Goal: Obtain resource: Obtain resource

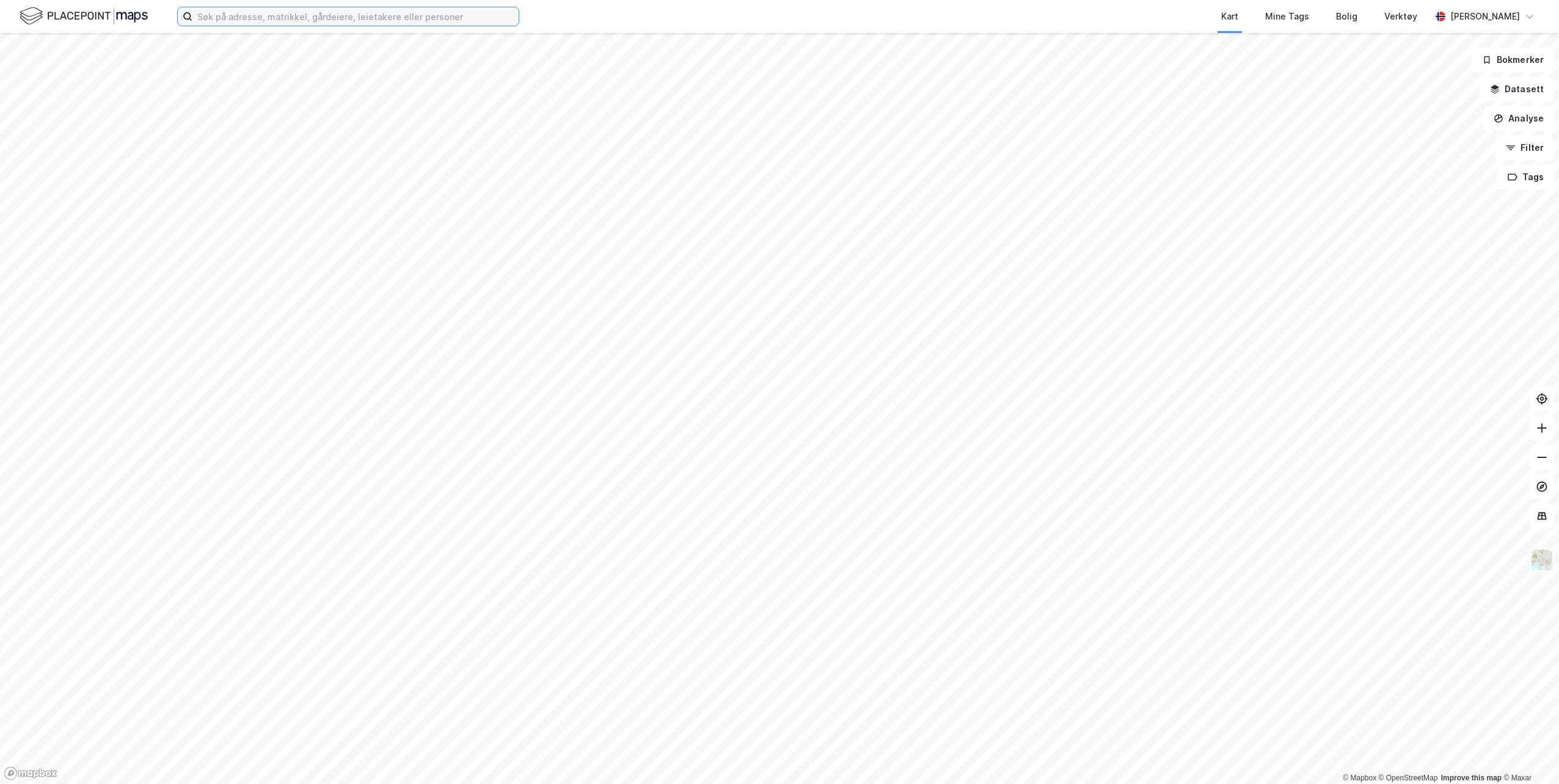
click at [341, 18] on input at bounding box center [355, 16] width 326 height 18
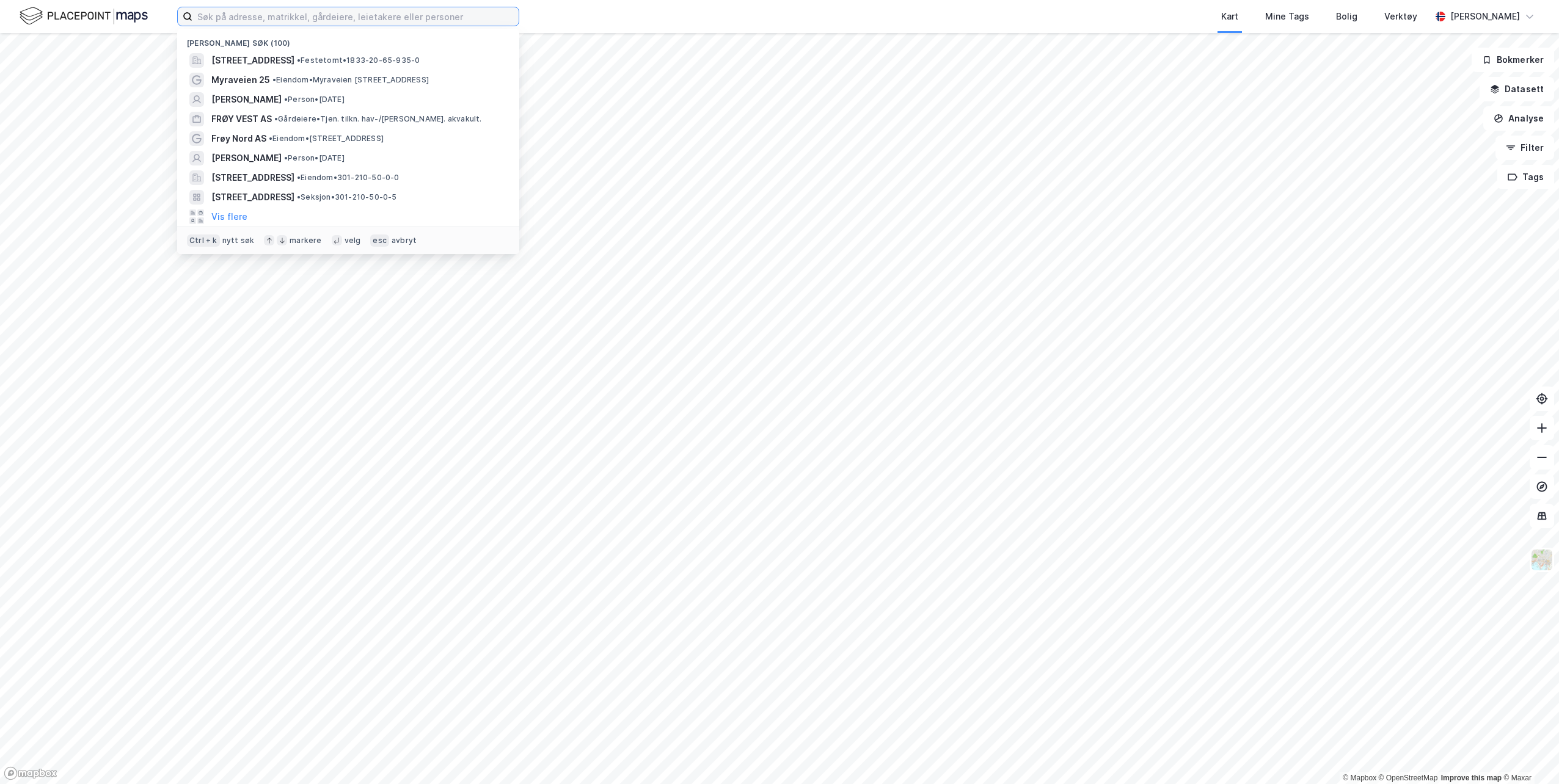
click at [285, 16] on input at bounding box center [355, 16] width 326 height 18
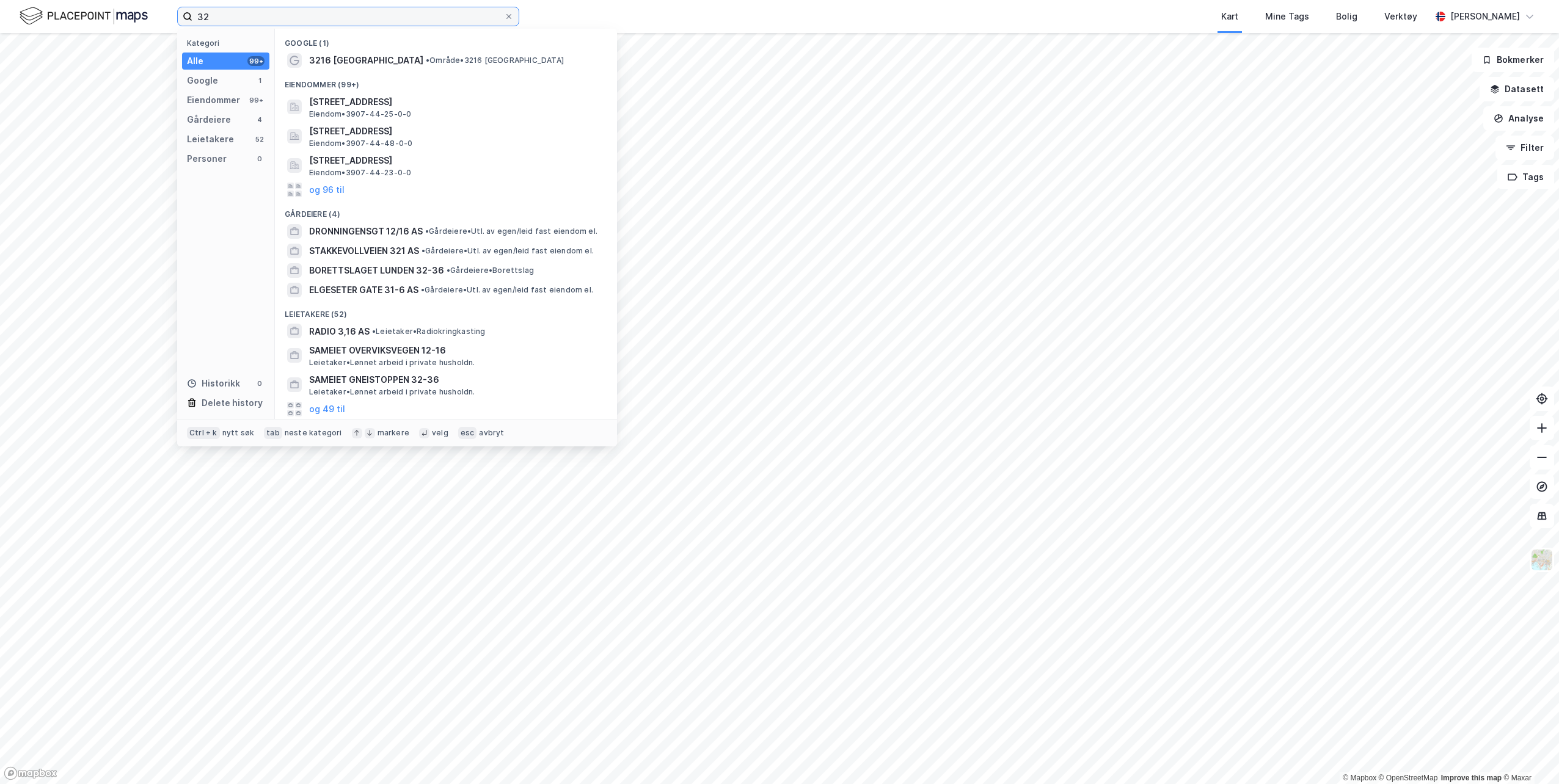
type input "3"
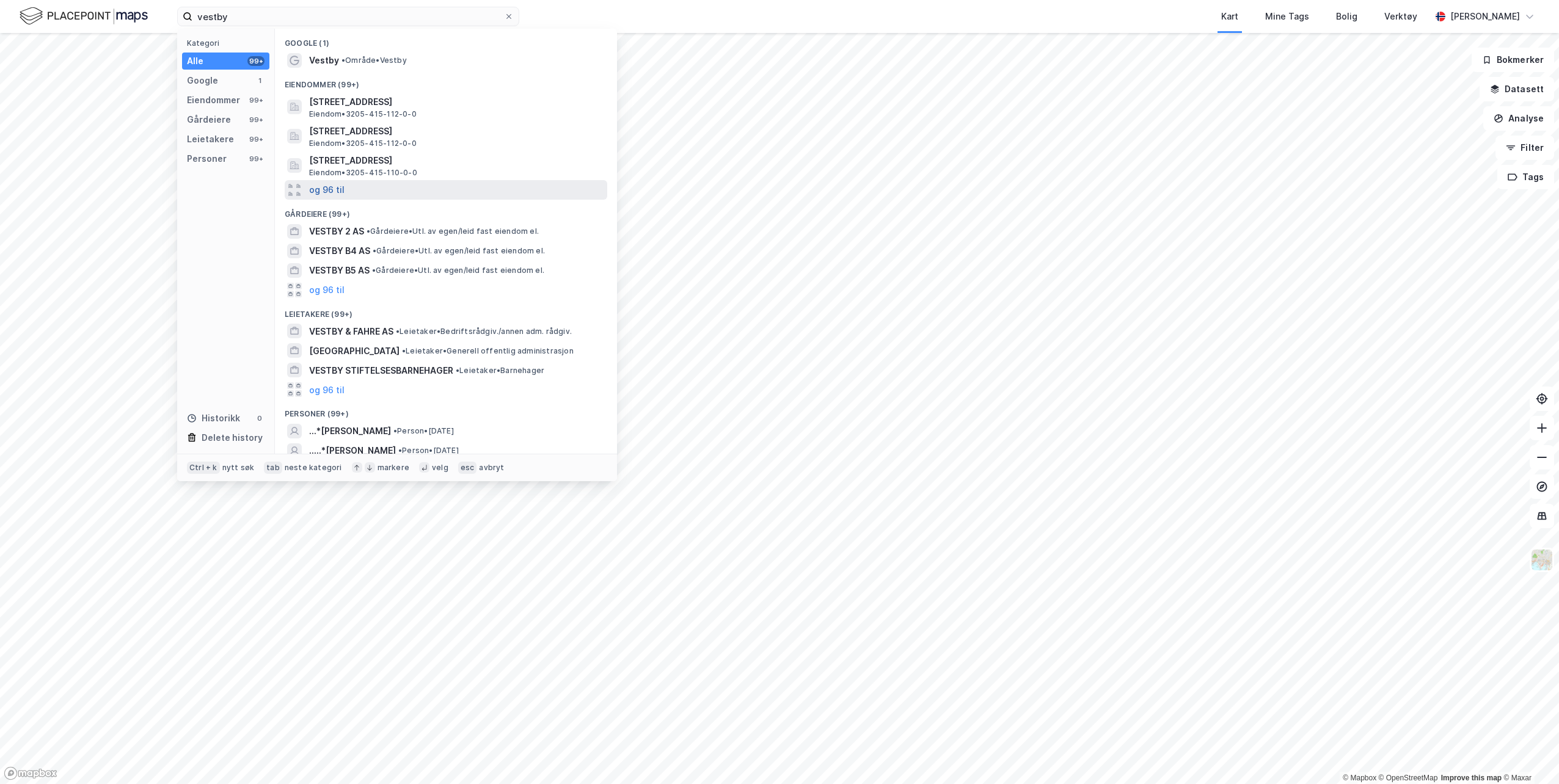
click at [328, 189] on button "og 96 til" at bounding box center [327, 189] width 35 height 15
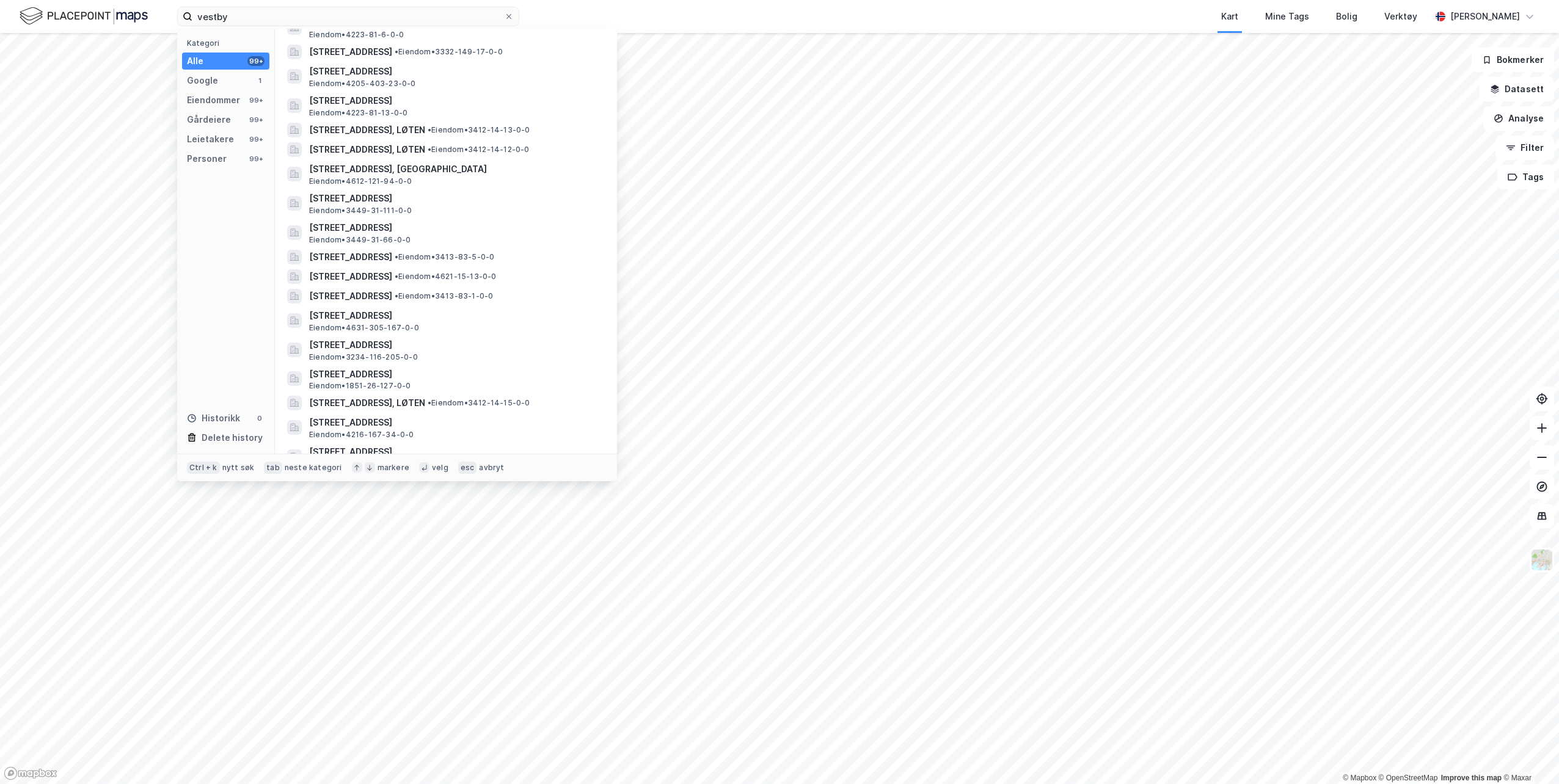
scroll to position [61, 0]
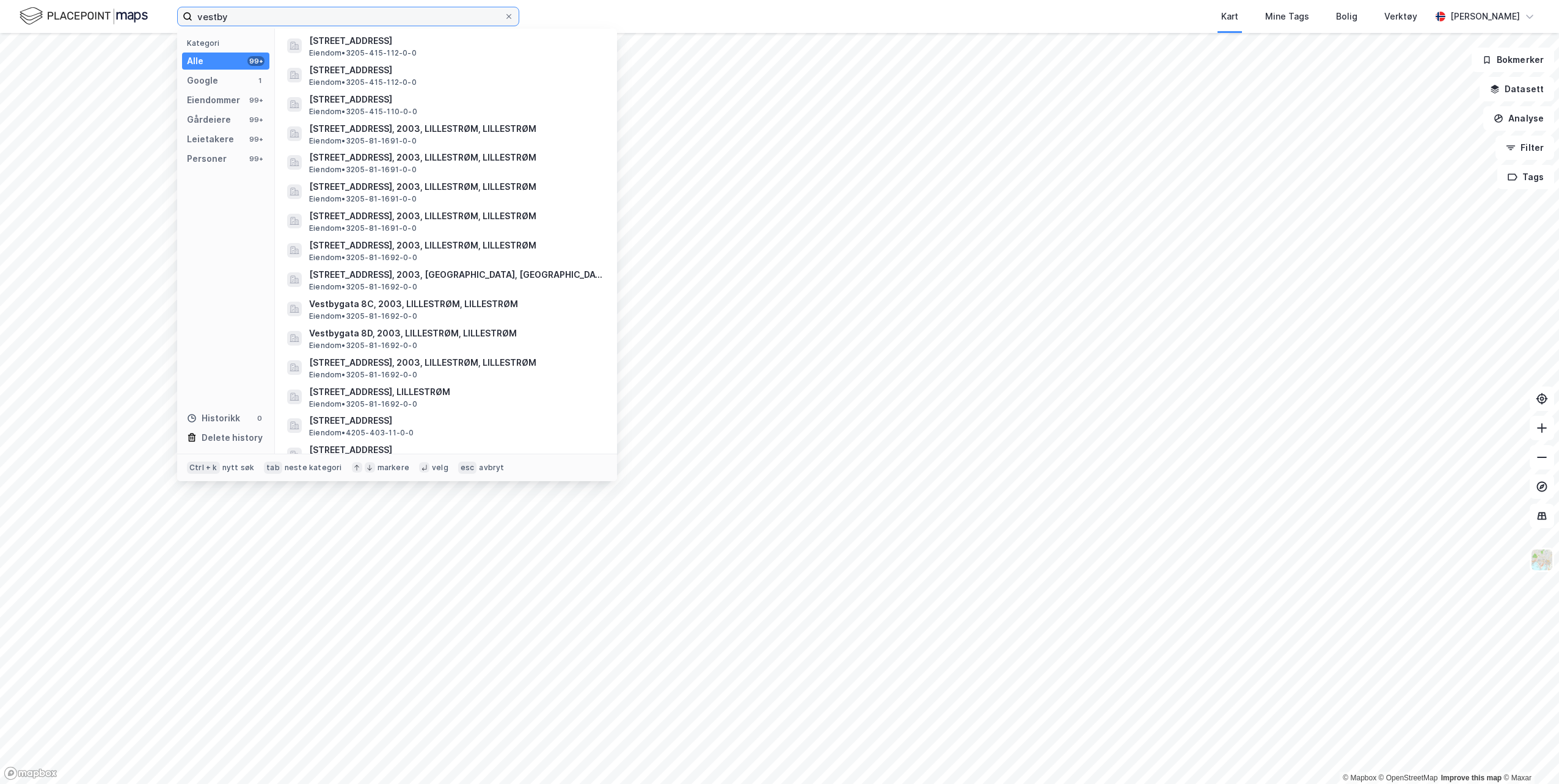
click at [246, 13] on input "vestby" at bounding box center [348, 16] width 312 height 18
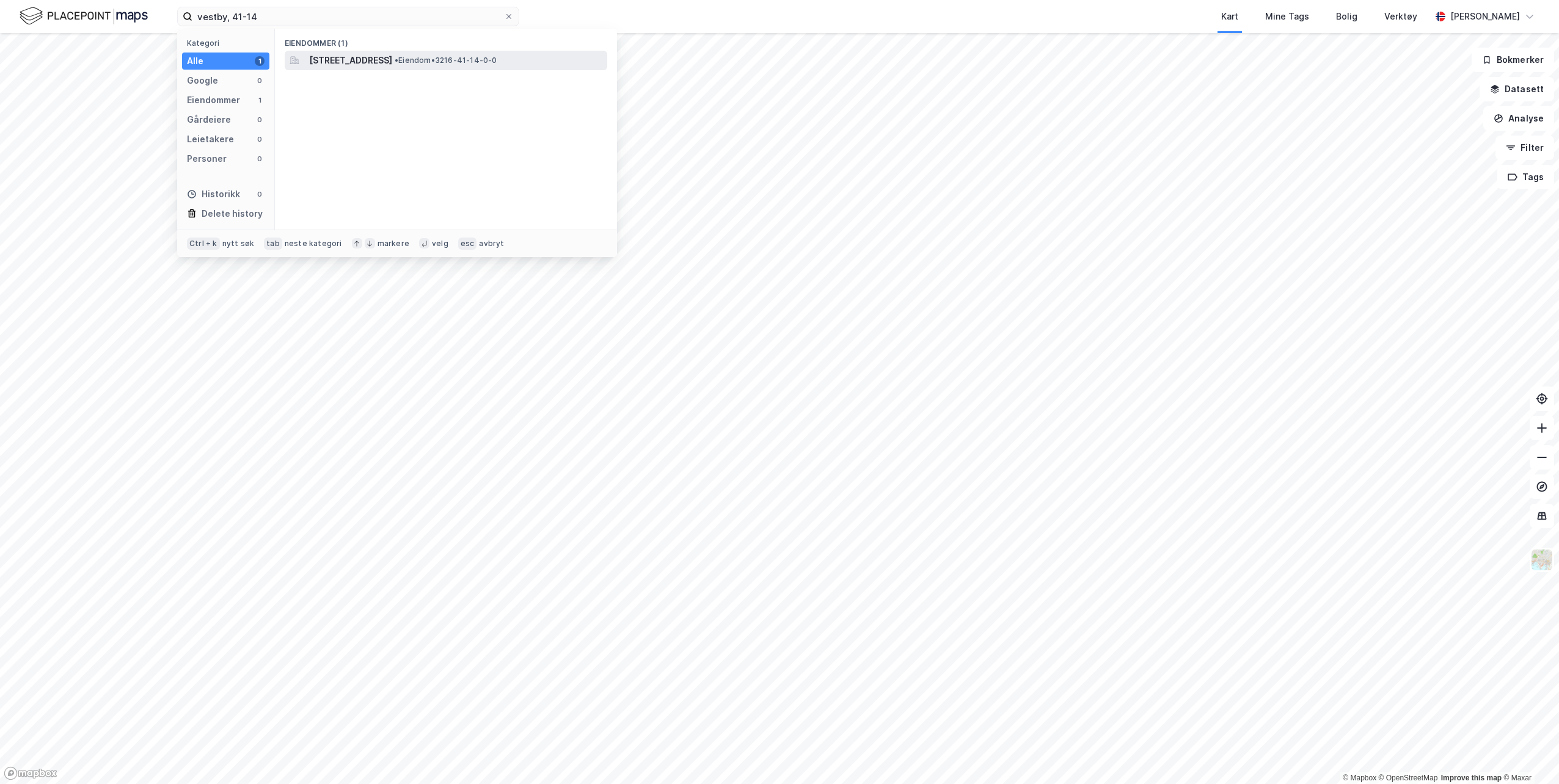
click at [392, 58] on span "[STREET_ADDRESS]" at bounding box center [350, 60] width 83 height 15
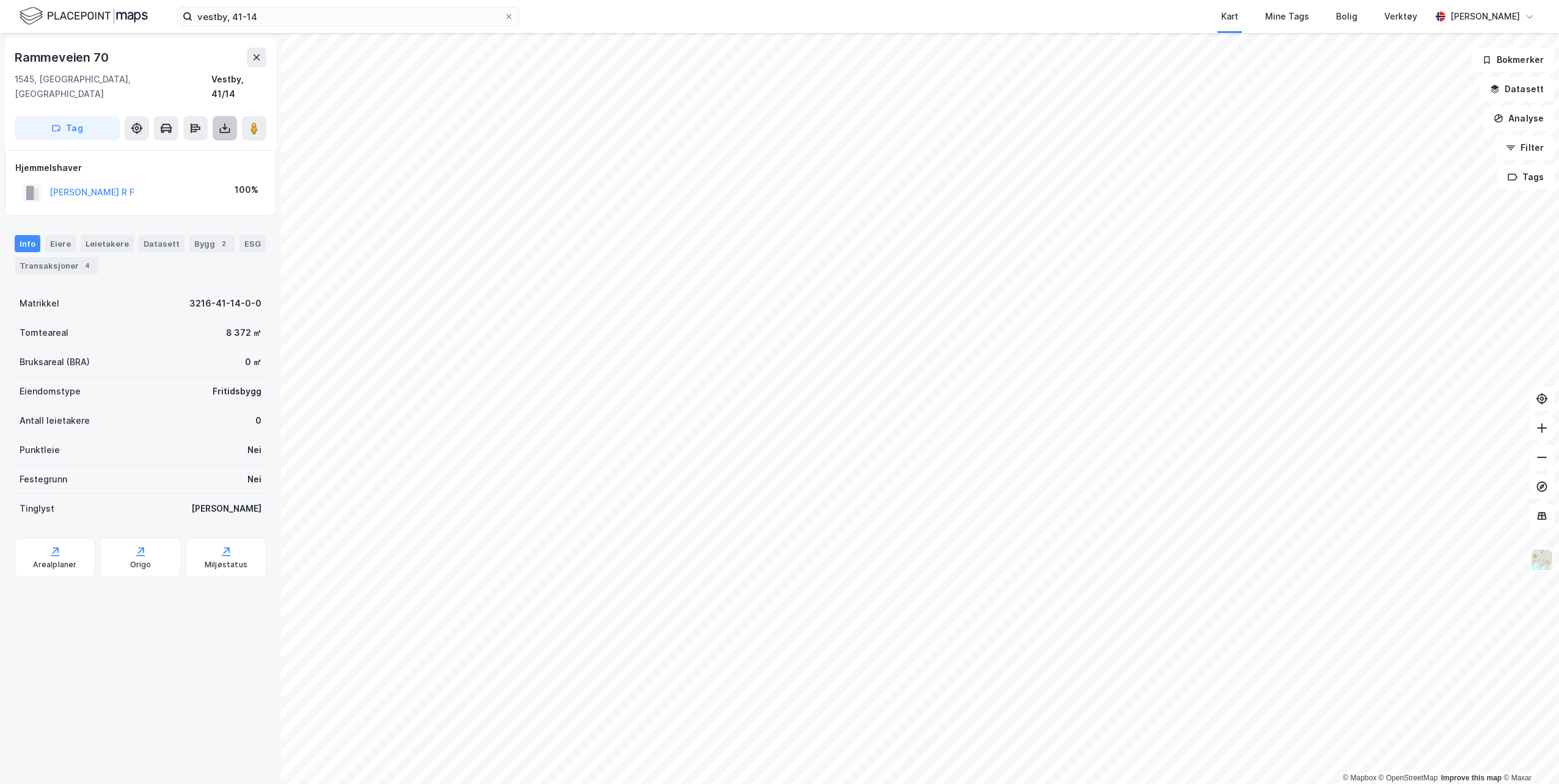
click at [226, 122] on icon at bounding box center [224, 128] width 12 height 12
click at [177, 167] on div "Last ned matrikkelrapport" at bounding box center [179, 172] width 101 height 9
click at [309, 13] on input "vestby, 41-14" at bounding box center [348, 16] width 312 height 18
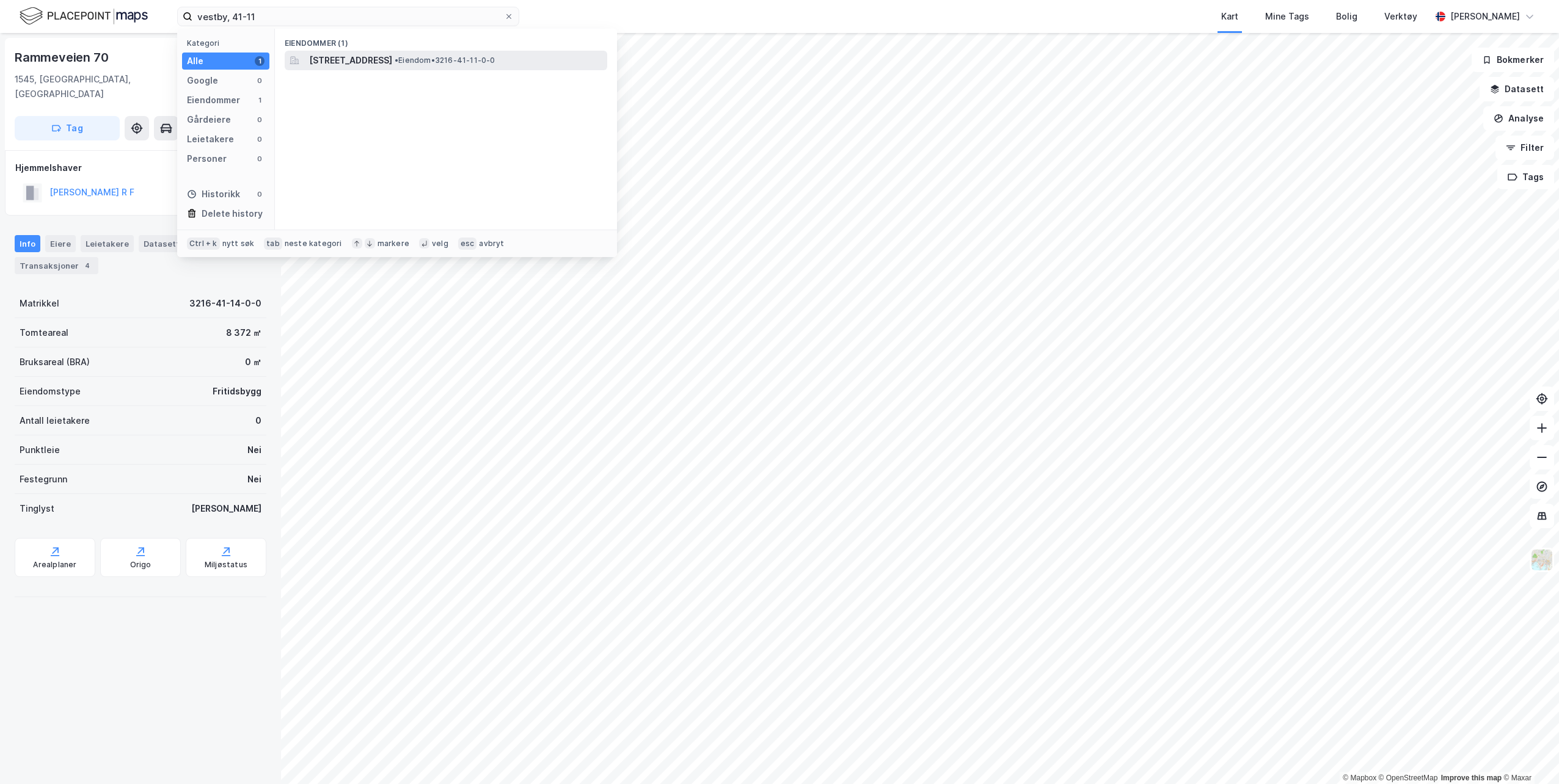
click at [333, 67] on span "[STREET_ADDRESS]" at bounding box center [350, 60] width 83 height 15
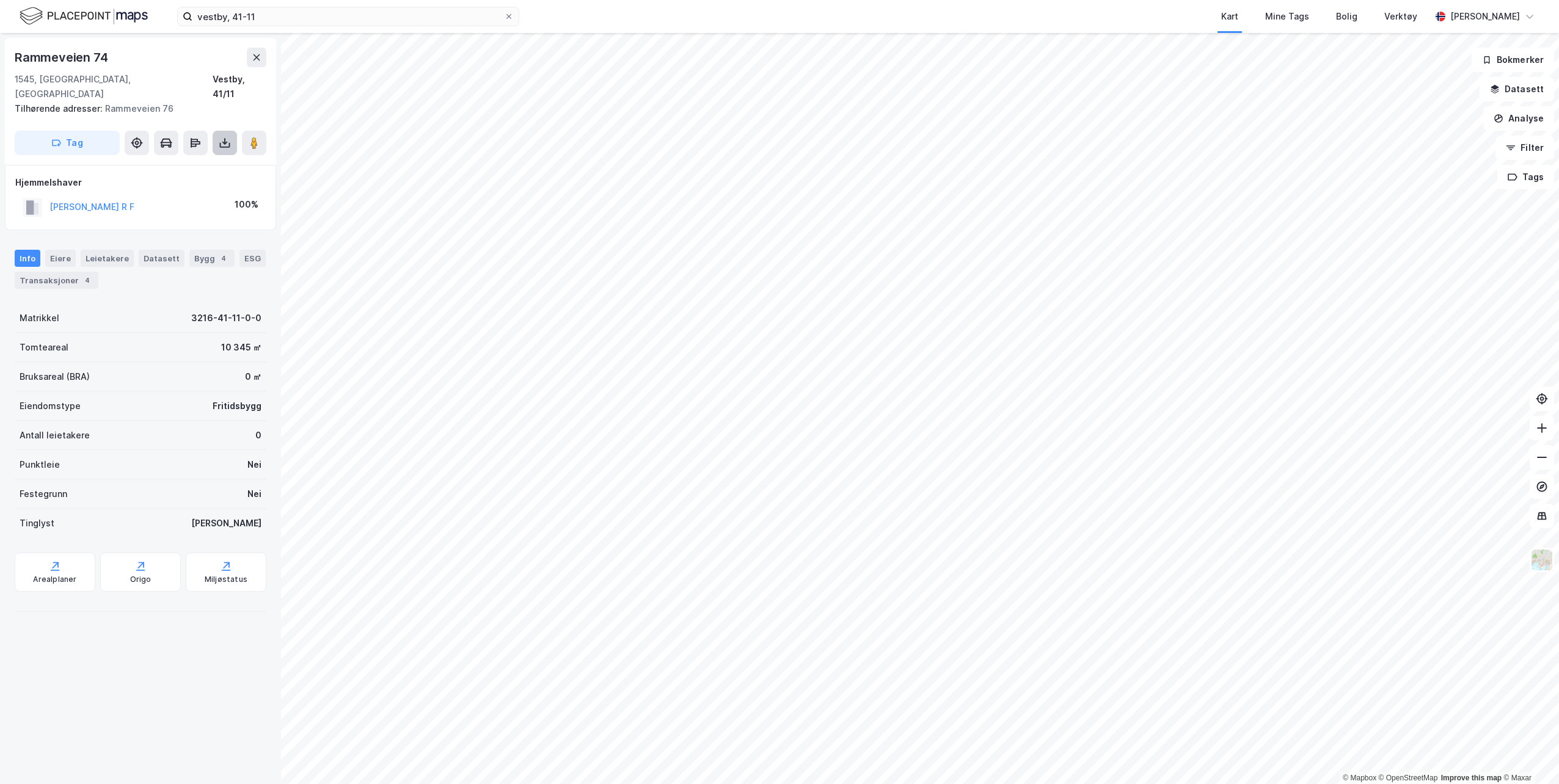
click at [224, 143] on icon at bounding box center [225, 146] width 10 height 5
click at [198, 182] on div "Last ned matrikkelrapport" at bounding box center [179, 186] width 101 height 9
click at [280, 13] on input "vestby, 41-11" at bounding box center [348, 16] width 312 height 18
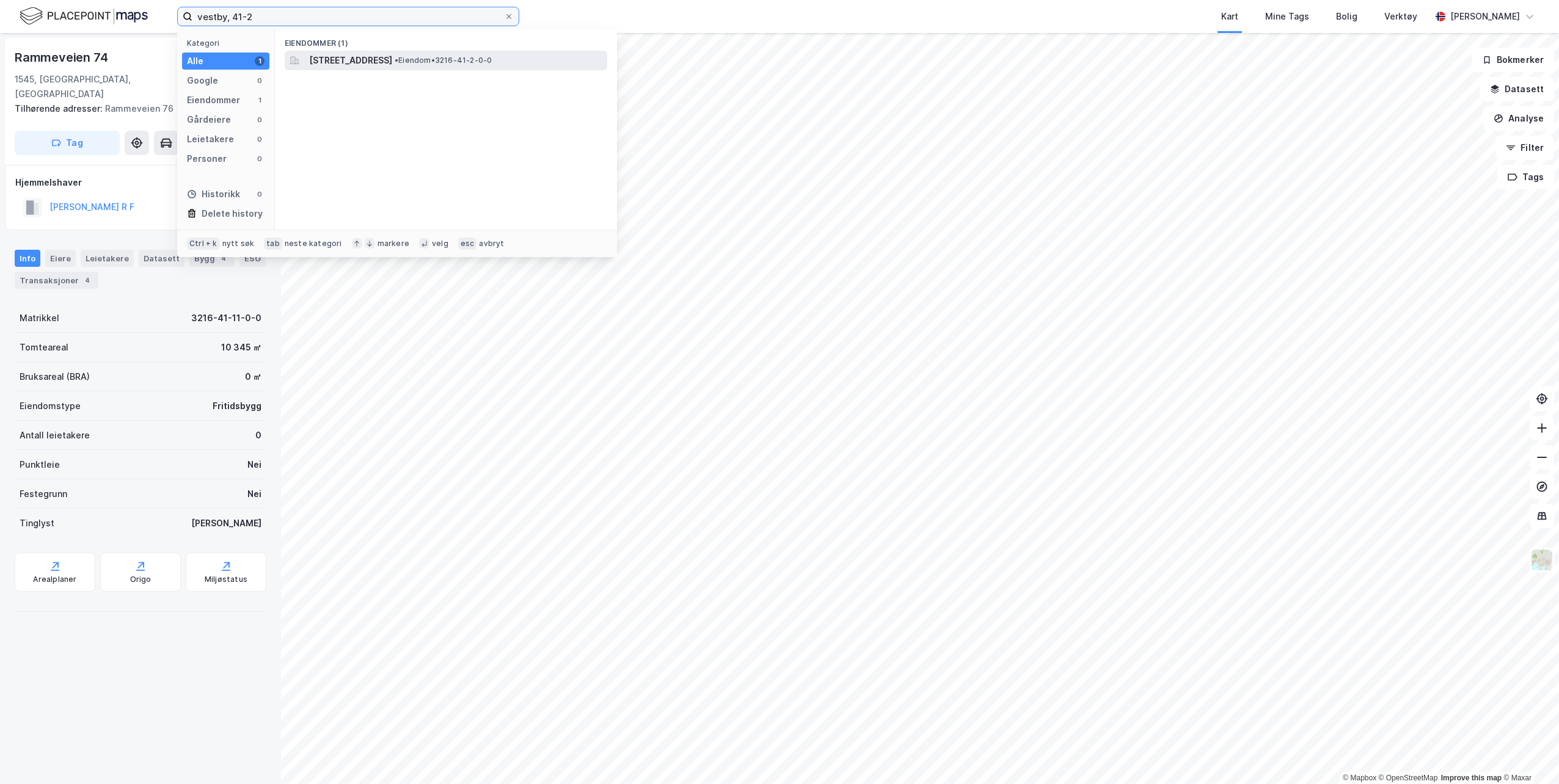
type input "vestby, 41-2"
click at [372, 60] on span "[STREET_ADDRESS]" at bounding box center [350, 60] width 83 height 15
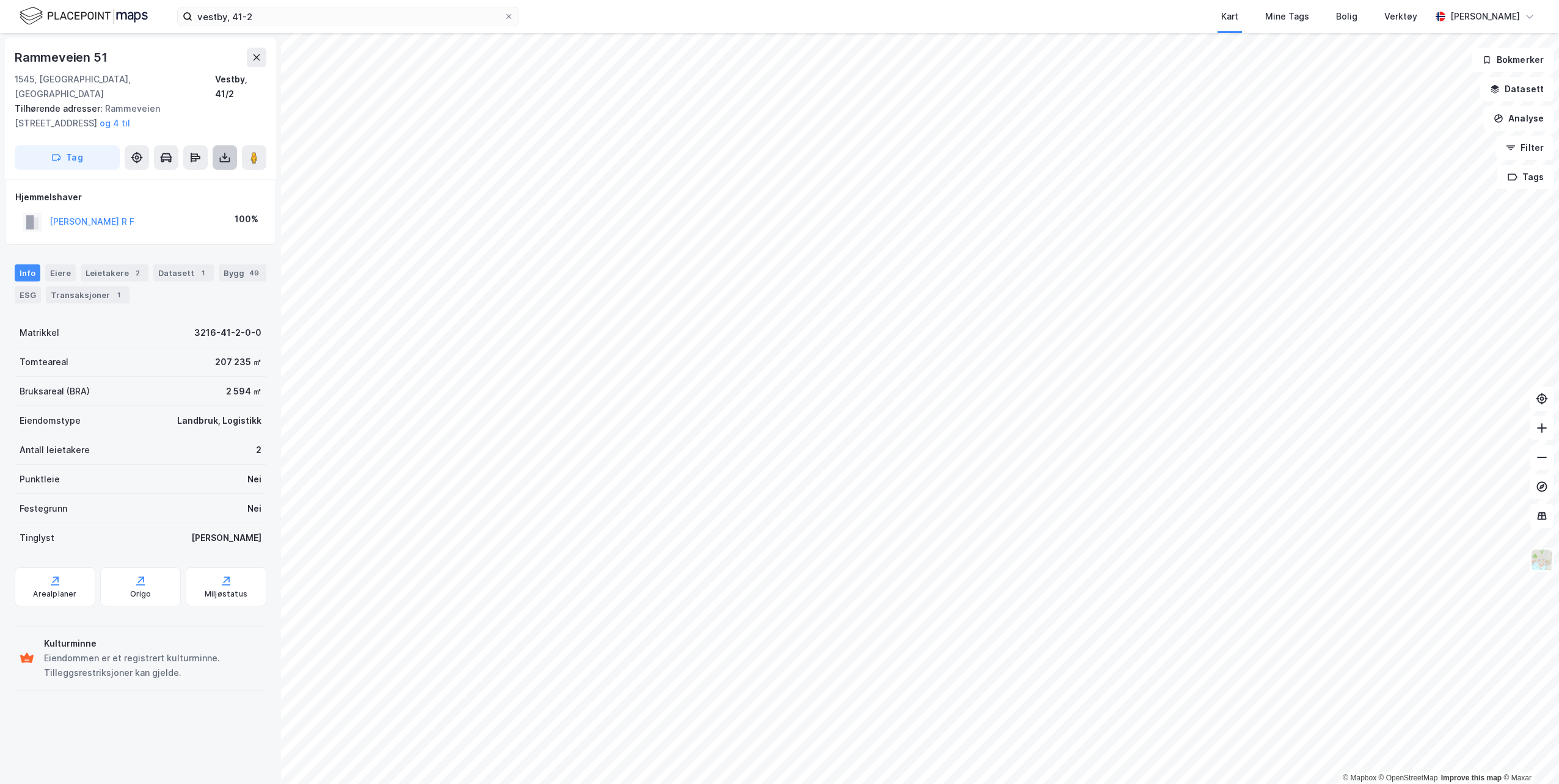
click at [222, 151] on icon at bounding box center [224, 157] width 12 height 12
click at [202, 196] on div "Last ned matrikkelrapport" at bounding box center [179, 201] width 101 height 9
